Goal: Find specific page/section: Find specific page/section

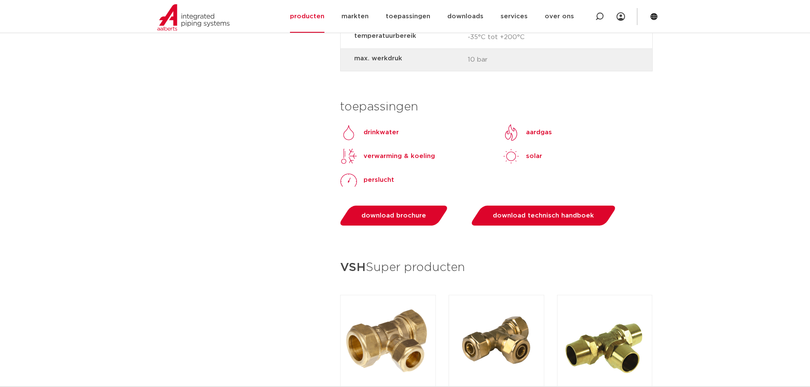
scroll to position [1198, 0]
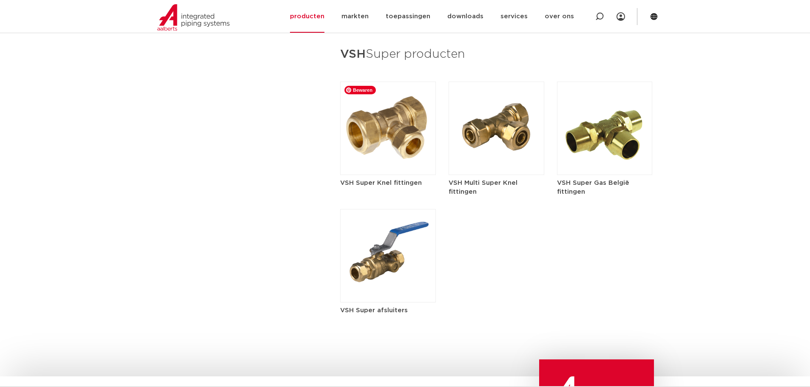
click at [407, 138] on img at bounding box center [388, 129] width 96 height 94
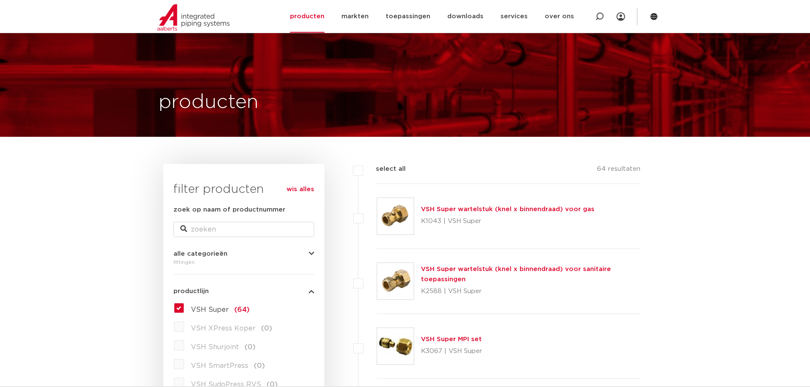
scroll to position [227, 0]
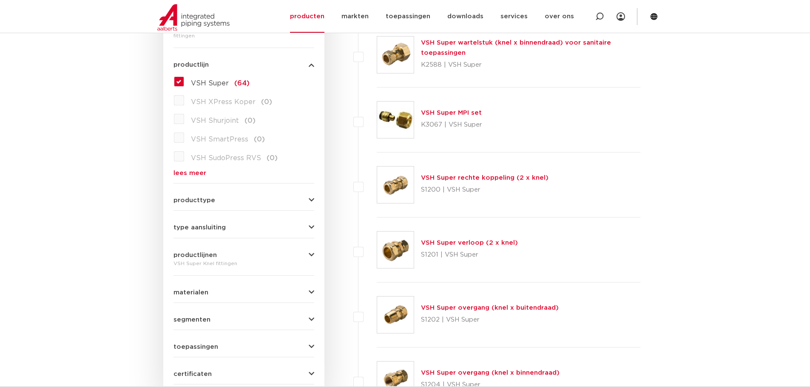
click at [472, 179] on link "VSH Super rechte koppeling (2 x knel)" at bounding box center [485, 178] width 128 height 6
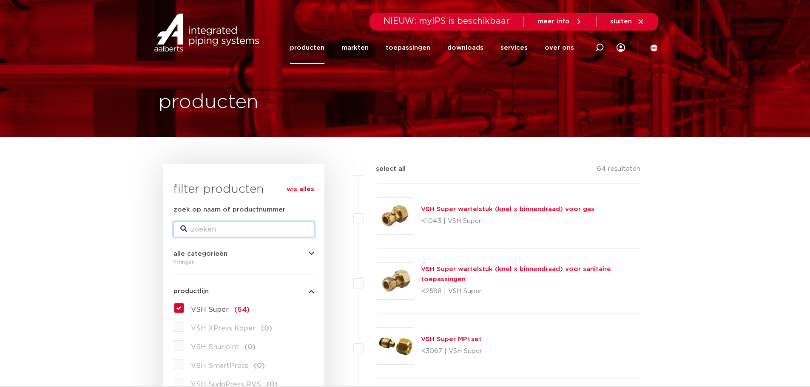
click at [205, 228] on input "zoek op naam of productnummer" at bounding box center [244, 229] width 141 height 15
paste input "0858539"
type input "0858539"
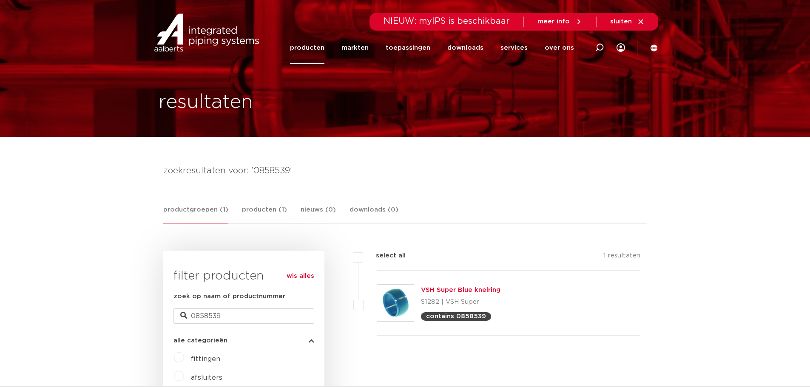
click at [475, 287] on link "VSH Super Blue knelring" at bounding box center [461, 290] width 80 height 6
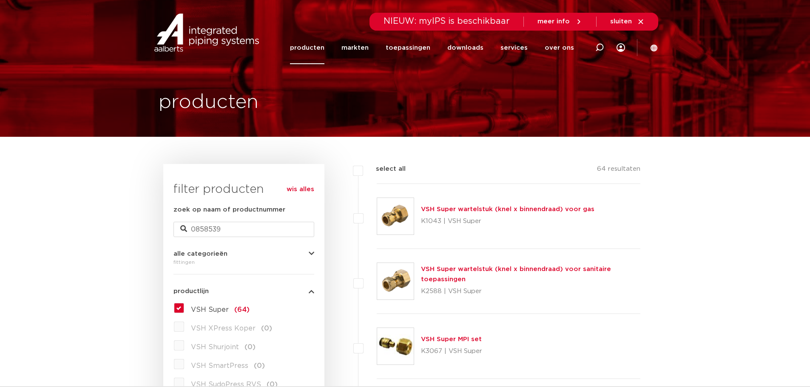
click at [184, 309] on label "VSH Super (64)" at bounding box center [216, 309] width 65 height 14
click at [0, 0] on input "VSH Super (64)" at bounding box center [0, 0] width 0 height 0
